Goal: Task Accomplishment & Management: Complete application form

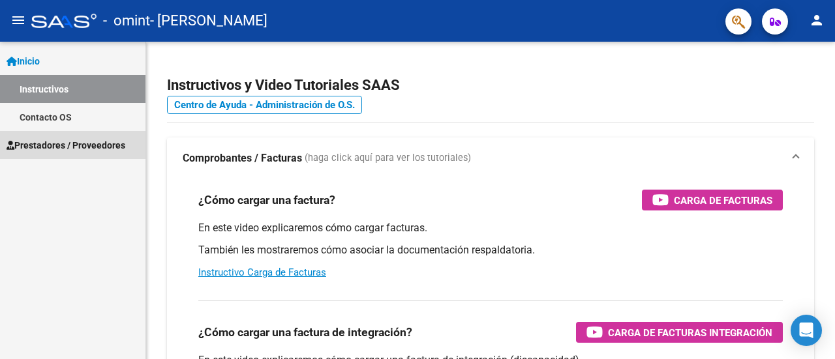
click at [117, 139] on span "Prestadores / Proveedores" at bounding box center [66, 145] width 119 height 14
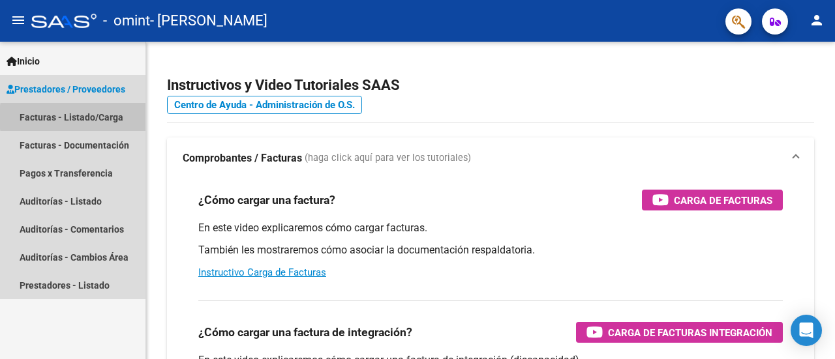
click at [110, 117] on link "Facturas - Listado/Carga" at bounding box center [72, 117] width 145 height 28
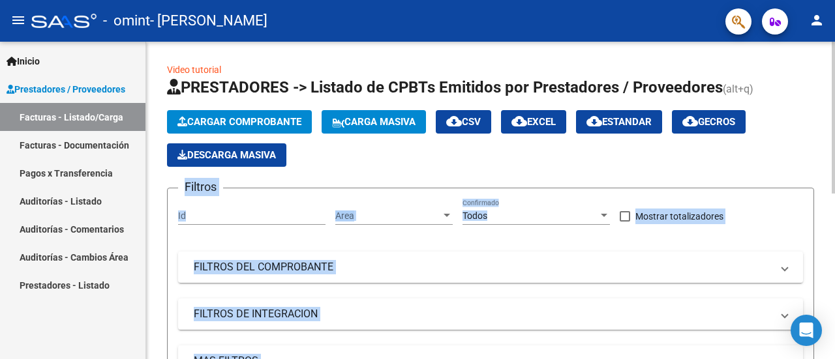
drag, startPoint x: 826, startPoint y: 123, endPoint x: 834, endPoint y: 143, distance: 21.3
click at [198, 111] on button "Cargar Comprobante" at bounding box center [239, 121] width 145 height 23
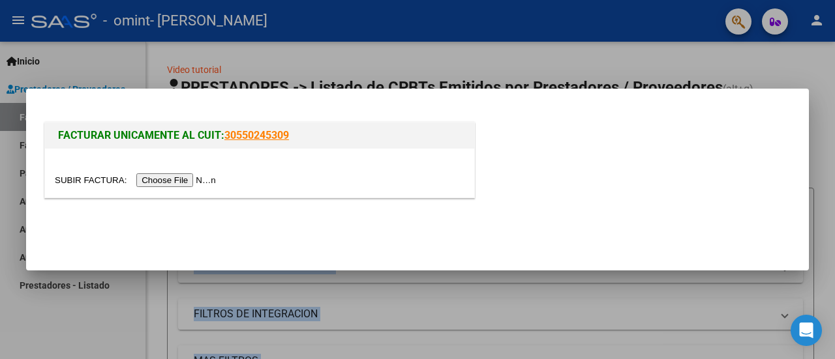
click at [191, 180] on input "file" at bounding box center [137, 181] width 165 height 14
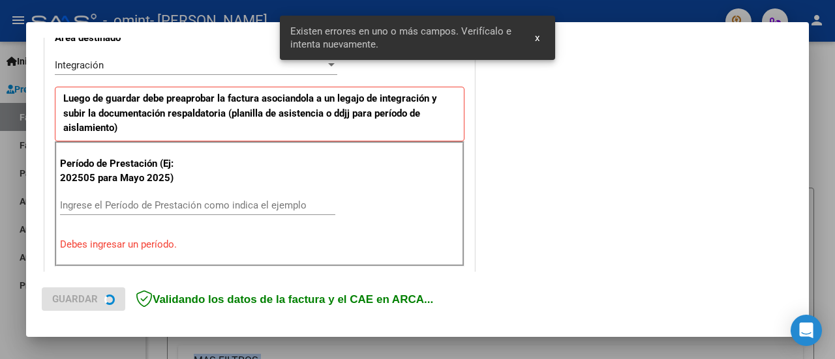
scroll to position [325, 0]
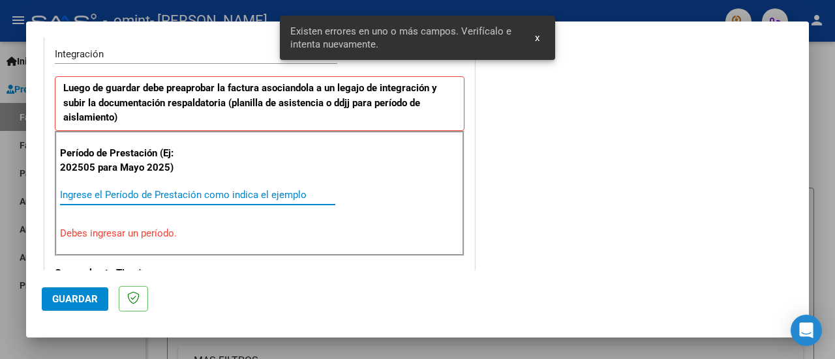
click at [191, 194] on input "Ingrese el Período de Prestación como indica el ejemplo" at bounding box center [197, 195] width 275 height 12
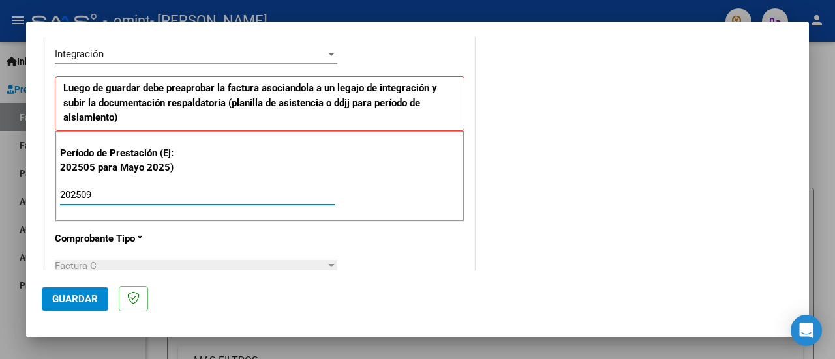
type input "202509"
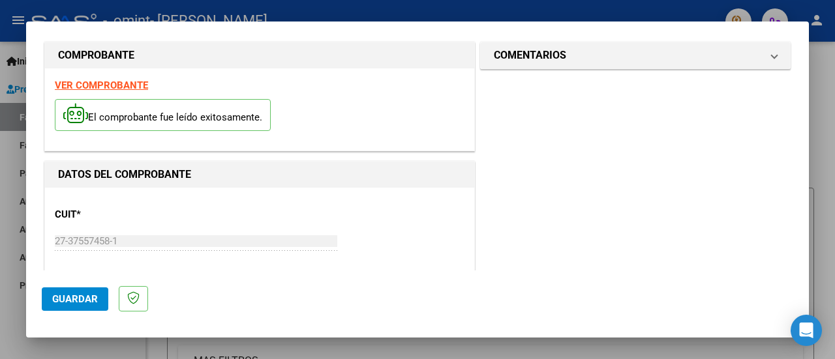
scroll to position [0, 0]
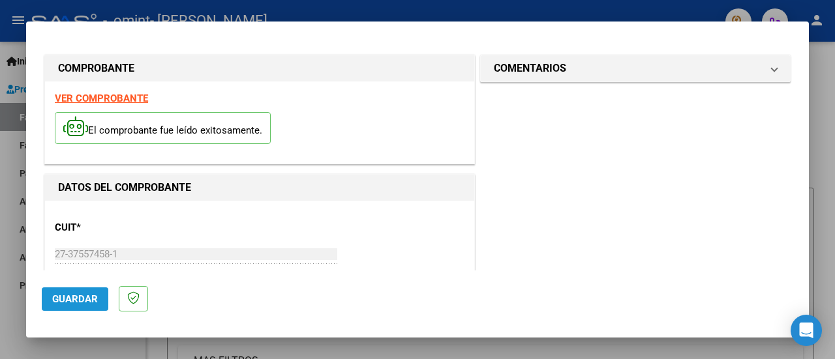
click at [73, 297] on span "Guardar" at bounding box center [75, 300] width 46 height 12
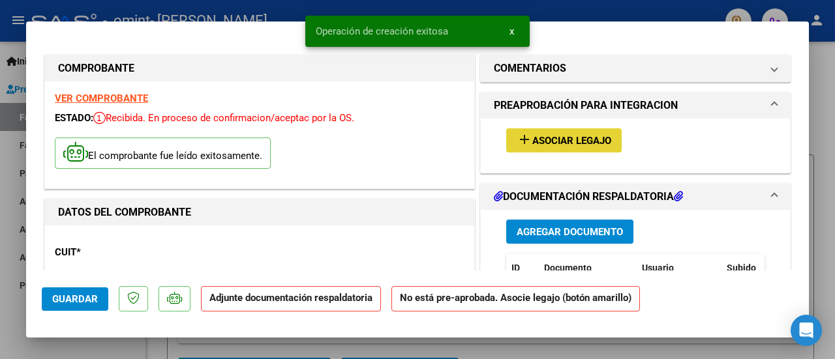
click at [590, 144] on span "Asociar Legajo" at bounding box center [571, 141] width 79 height 12
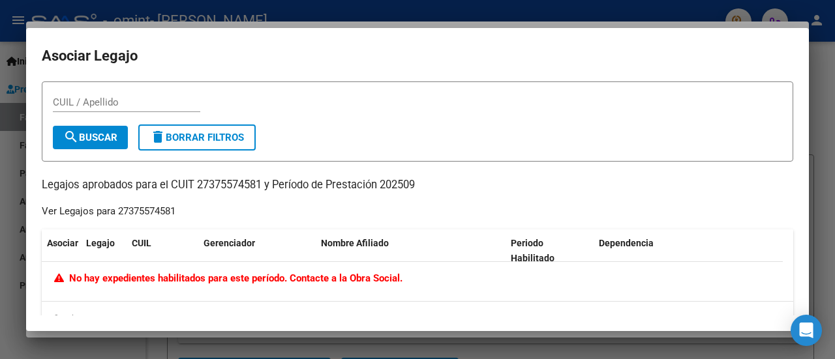
click at [130, 93] on div "CUIL / Apellido" at bounding box center [126, 103] width 147 height 20
click at [136, 101] on input "CUIL / Apellido" at bounding box center [126, 103] width 147 height 12
type input "[PERSON_NAME]"
click at [98, 145] on button "search Buscar" at bounding box center [90, 137] width 75 height 23
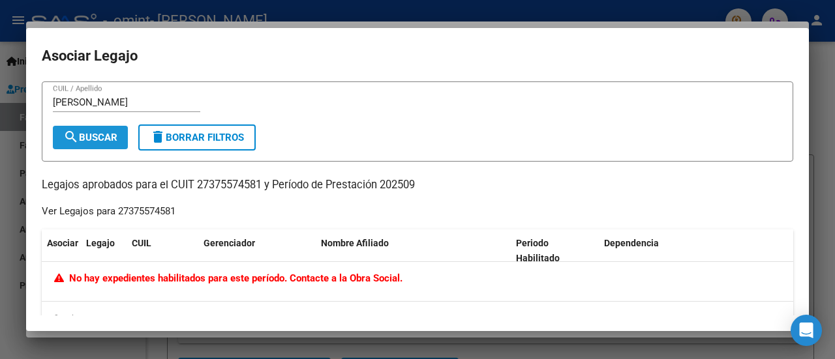
click at [120, 140] on button "search Buscar" at bounding box center [90, 137] width 75 height 23
click at [778, 190] on p "Legajos aprobados para el CUIT 27375574581 y Período de Prestación 202509" at bounding box center [418, 185] width 752 height 16
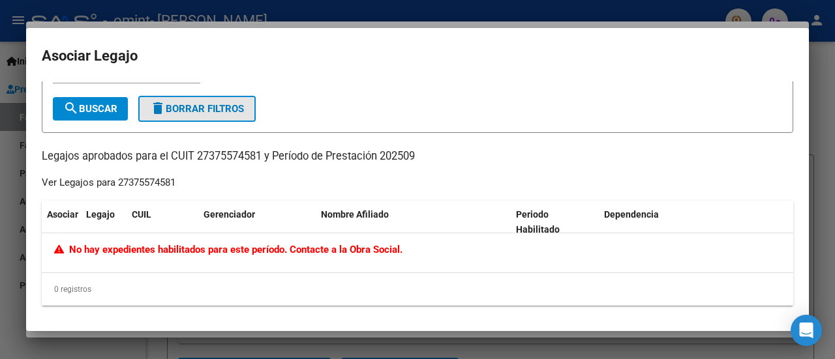
click at [238, 103] on span "delete Borrar Filtros" at bounding box center [197, 109] width 94 height 12
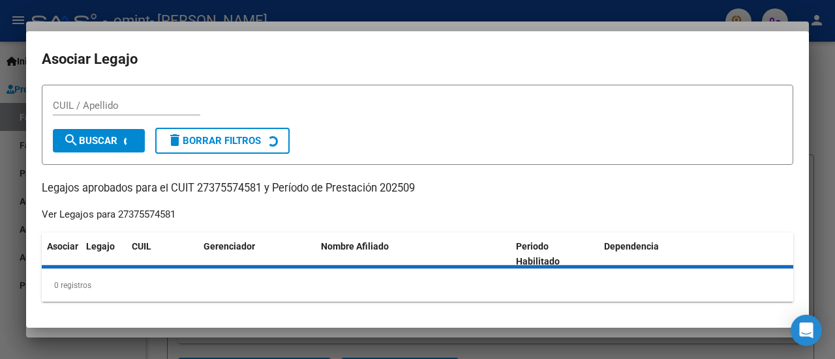
scroll to position [0, 0]
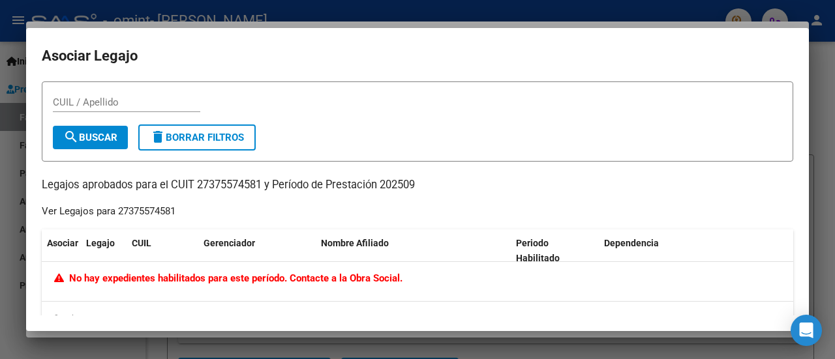
click at [745, 74] on mat-dialog-container "Asociar Legajo CUIL / Apellido search Buscar delete Borrar Filtros Legajos apro…" at bounding box center [417, 179] width 783 height 303
click at [737, 27] on div at bounding box center [417, 179] width 835 height 359
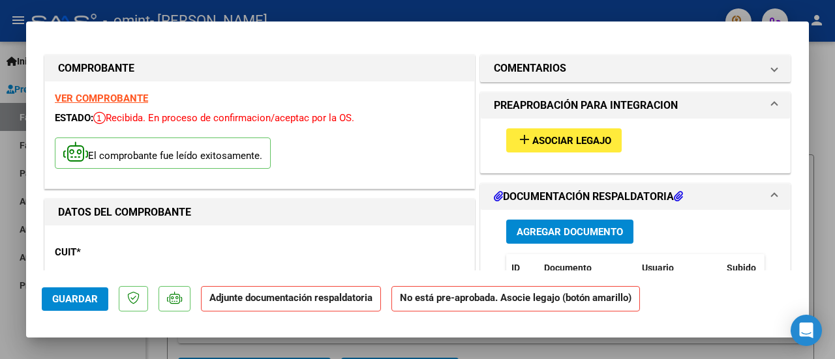
click at [600, 223] on button "Agregar Documento" at bounding box center [569, 232] width 127 height 24
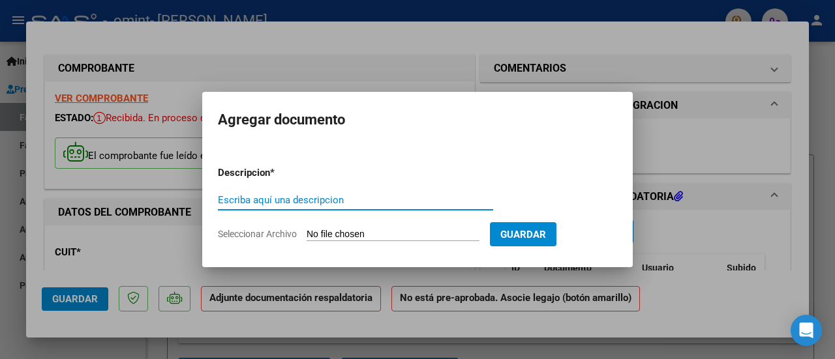
click at [284, 201] on input "Escriba aquí una descripcion" at bounding box center [355, 200] width 275 height 12
type input "ASISTENCIA"
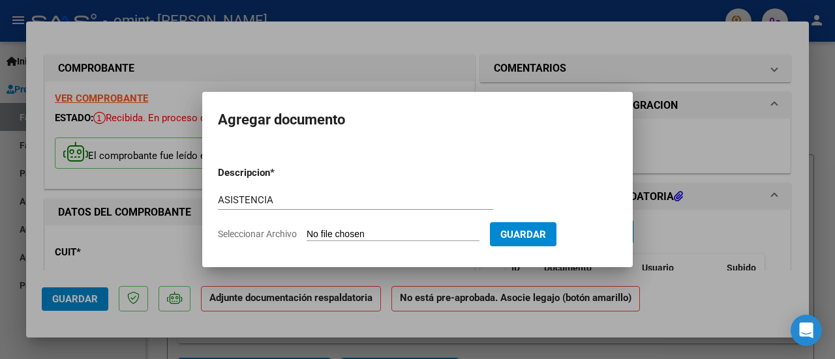
click at [424, 236] on input "Seleccionar Archivo" at bounding box center [393, 235] width 173 height 12
type input "C:\fakepath\Asistencia [PERSON_NAME] Da [PERSON_NAME] [DATE].pdf"
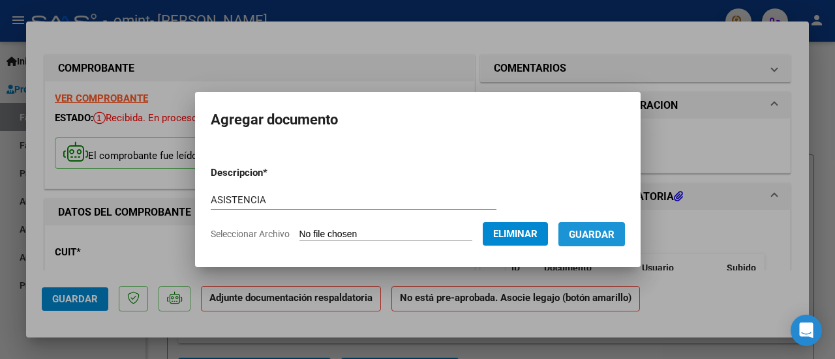
click at [604, 241] on button "Guardar" at bounding box center [591, 234] width 67 height 24
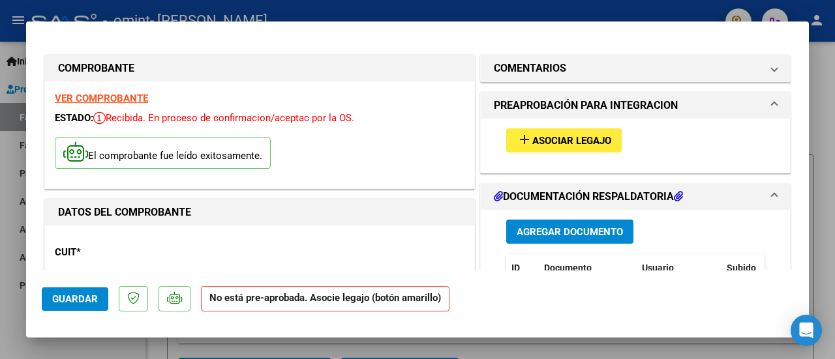
click at [572, 157] on div "add Asociar Legajo" at bounding box center [635, 141] width 278 height 44
click at [591, 143] on span "Asociar Legajo" at bounding box center [571, 141] width 79 height 12
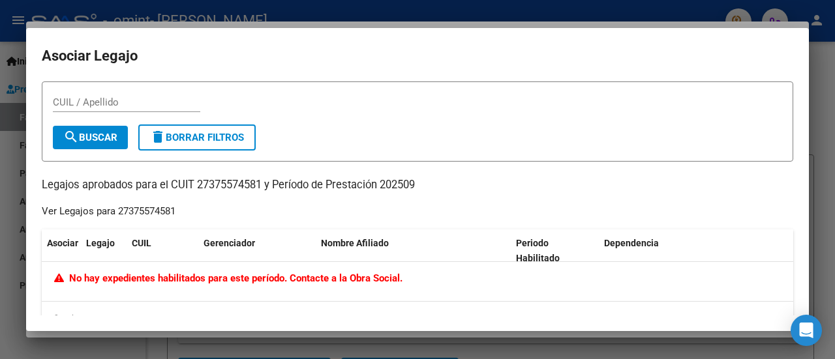
click at [776, 25] on div at bounding box center [417, 179] width 835 height 359
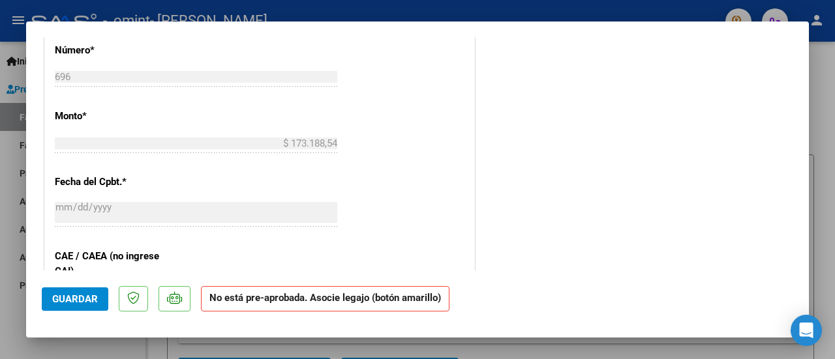
scroll to position [911, 0]
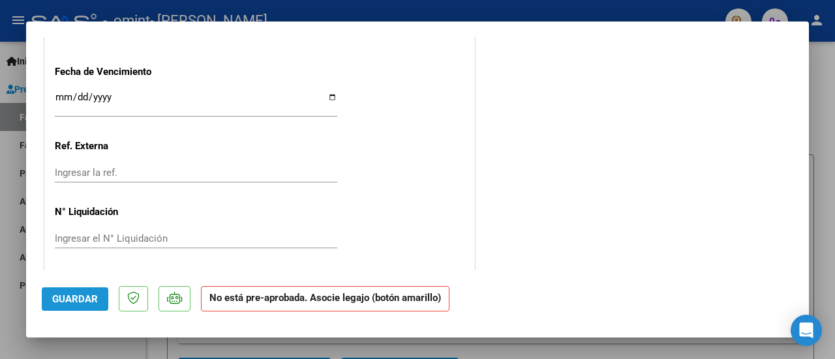
click at [79, 298] on span "Guardar" at bounding box center [75, 300] width 46 height 12
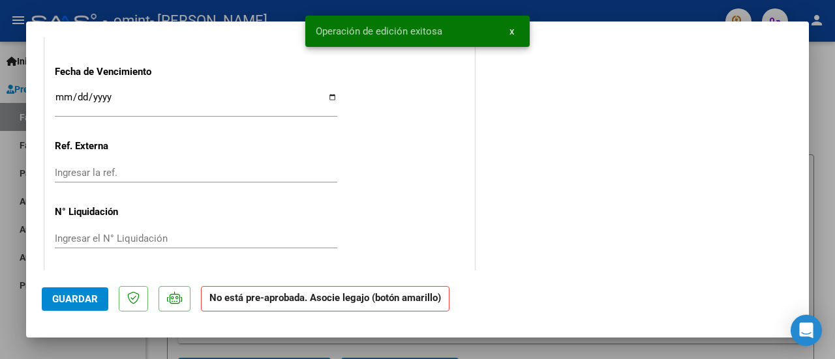
click at [834, 106] on div at bounding box center [417, 179] width 835 height 359
type input "$ 0,00"
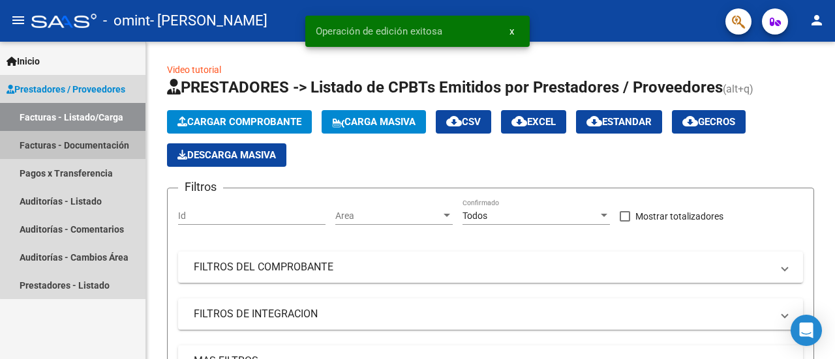
click at [103, 134] on link "Facturas - Documentación" at bounding box center [72, 145] width 145 height 28
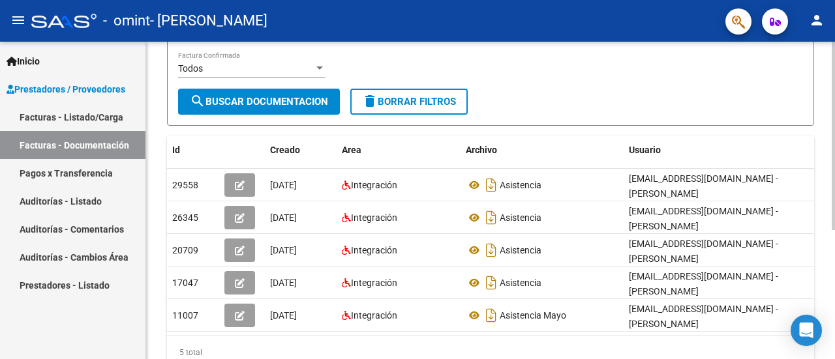
scroll to position [179, 0]
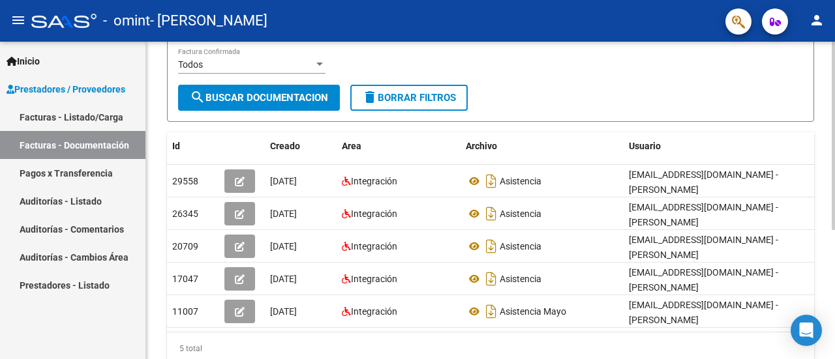
click at [834, 187] on div at bounding box center [833, 238] width 3 height 189
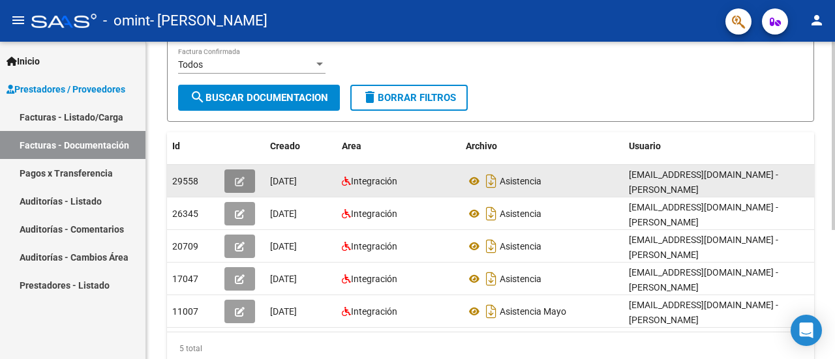
click at [232, 175] on button "button" at bounding box center [239, 181] width 31 height 23
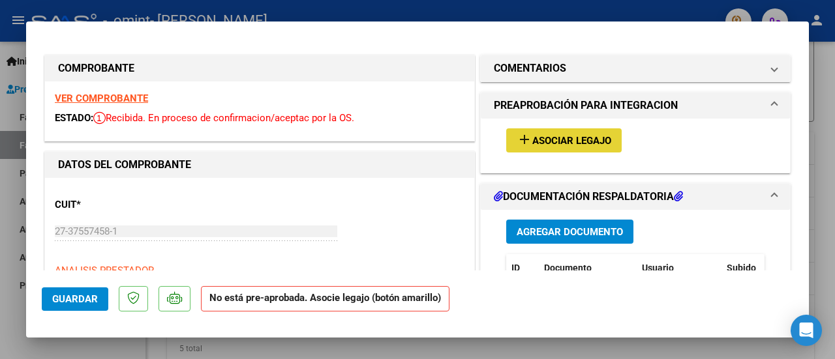
click at [564, 132] on button "add Asociar Legajo" at bounding box center [563, 141] width 115 height 24
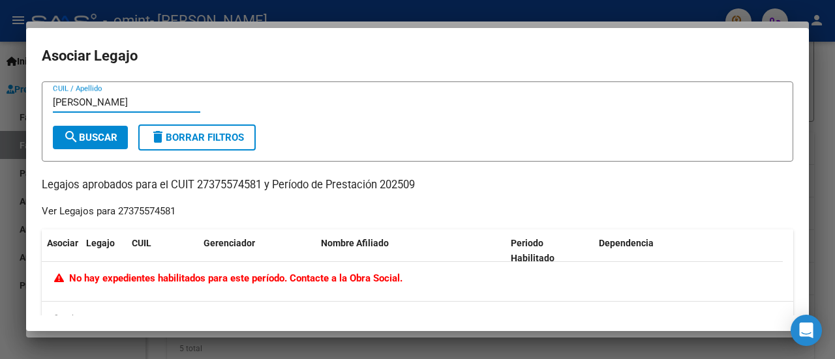
type input "[PERSON_NAME]"
click at [118, 127] on button "search Buscar" at bounding box center [90, 137] width 75 height 23
click at [767, 28] on mat-dialog-container "Asociar Legajo DA [PERSON_NAME] CUIL / Apellido search Buscar delete Borrar Fil…" at bounding box center [417, 179] width 783 height 303
click at [762, 25] on div at bounding box center [417, 179] width 835 height 359
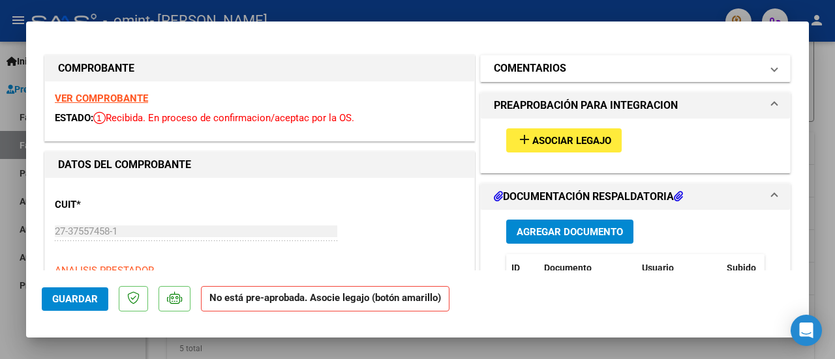
click at [772, 74] on mat-expansion-panel-header "COMENTARIOS" at bounding box center [635, 68] width 309 height 26
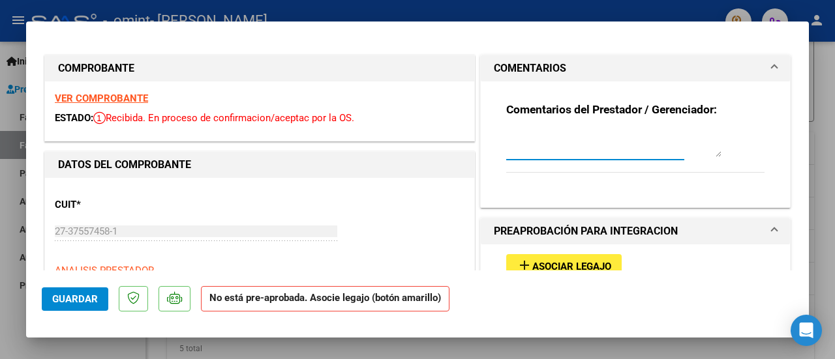
click at [614, 151] on textarea at bounding box center [613, 144] width 215 height 26
type textarea "NO APARECE EL LEGAJO NUEVAMENTE PARA ASOCIAR."
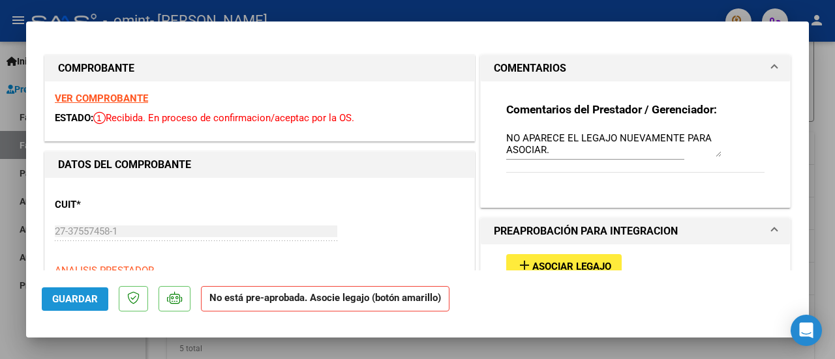
click at [94, 308] on button "Guardar" at bounding box center [75, 299] width 67 height 23
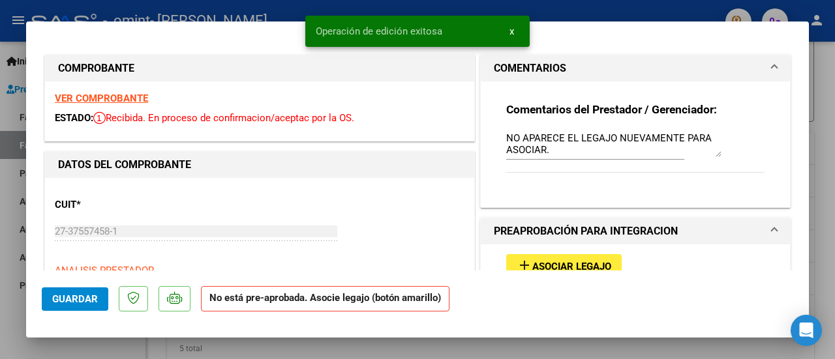
click at [832, 68] on div at bounding box center [417, 179] width 835 height 359
type input "$ 0,00"
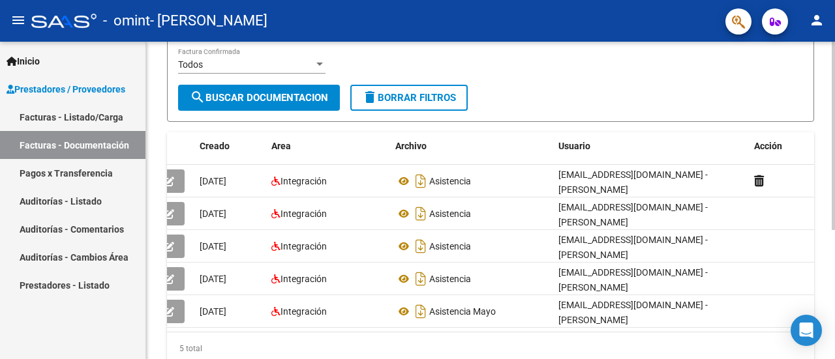
scroll to position [0, 0]
